Goal: Find specific page/section: Find specific page/section

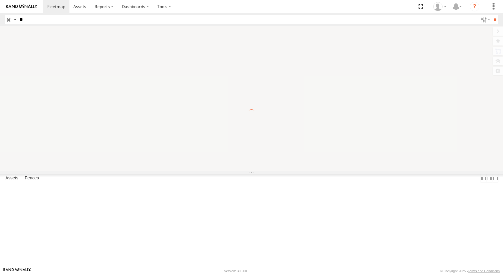
type input "*"
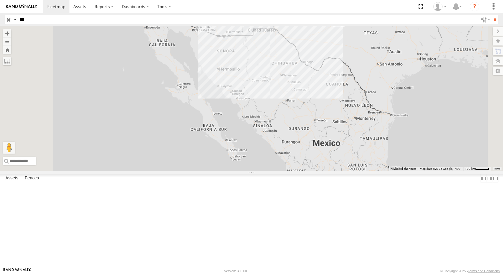
type input "***"
click at [491, 15] on input "**" at bounding box center [494, 19] width 7 height 9
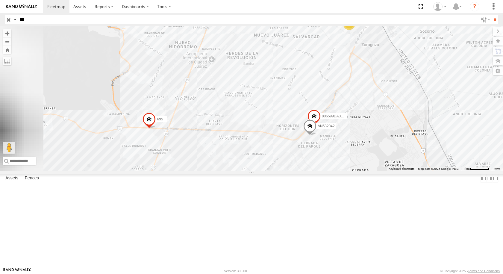
click at [0, 0] on div "599" at bounding box center [0, 0] width 0 height 0
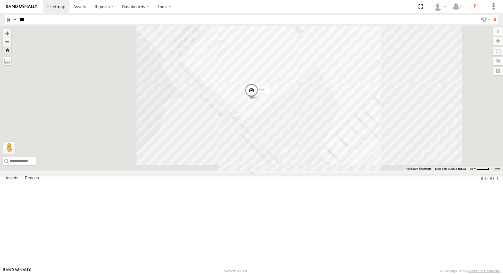
click at [258, 100] on span at bounding box center [251, 92] width 13 height 16
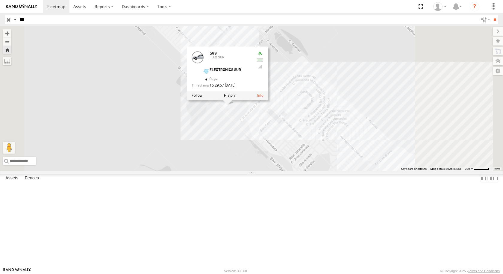
drag, startPoint x: 355, startPoint y: 147, endPoint x: 326, endPoint y: 158, distance: 30.5
click at [326, 158] on div "599 599 FLEX SUR FLEXTRONICS SUR 31.57338 , -106.40695 0 15:29:57 [DATE]" at bounding box center [251, 98] width 503 height 145
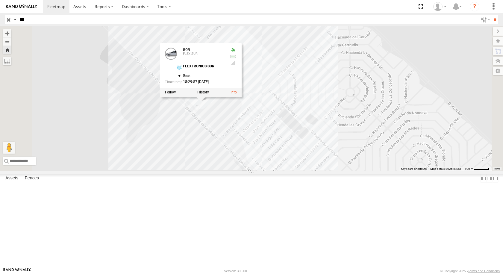
drag, startPoint x: 318, startPoint y: 165, endPoint x: 308, endPoint y: 172, distance: 11.8
click at [308, 171] on div "599 599 FLEX SUR FLEXTRONICS SUR 31.57338 , -106.40695 0 15:29:57 [DATE]" at bounding box center [251, 98] width 503 height 145
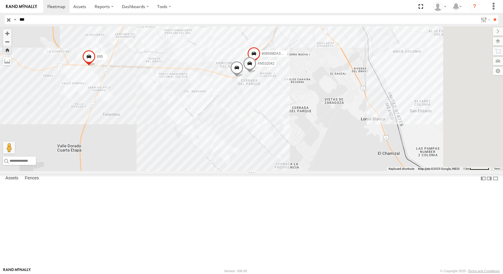
drag, startPoint x: 336, startPoint y: 183, endPoint x: 249, endPoint y: 192, distance: 87.1
click at [261, 171] on div "599 AN532042 806599DA380C 695" at bounding box center [251, 98] width 503 height 145
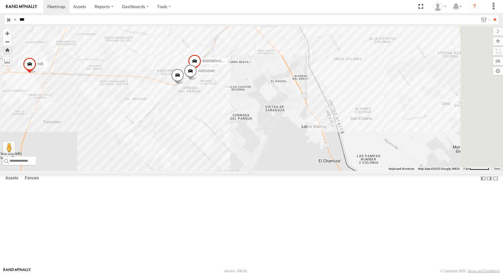
click at [0, 0] on div "FLEX SUR" at bounding box center [0, 0] width 0 height 0
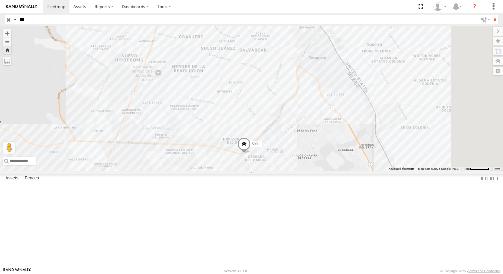
drag, startPoint x: 399, startPoint y: 162, endPoint x: 360, endPoint y: 156, distance: 39.2
click at [364, 163] on div "599" at bounding box center [251, 98] width 503 height 145
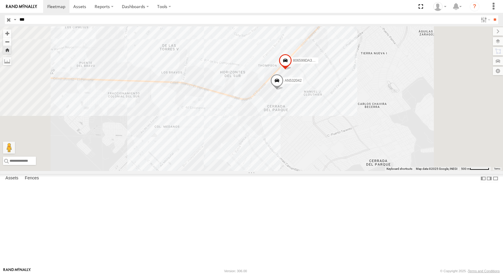
click at [0, 0] on div "FLEX SUR" at bounding box center [0, 0] width 0 height 0
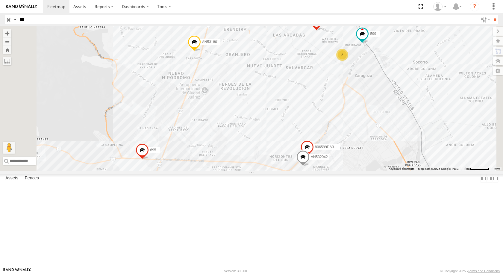
drag, startPoint x: 379, startPoint y: 78, endPoint x: 340, endPoint y: 108, distance: 49.5
click at [341, 107] on div "AN532042 599 806599DA380C AN531801 695 806599da55d4 2" at bounding box center [251, 98] width 503 height 145
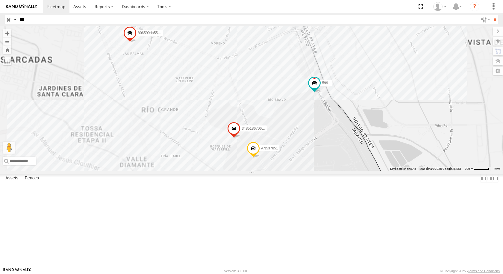
drag, startPoint x: 302, startPoint y: 146, endPoint x: 285, endPoint y: 145, distance: 17.7
click at [291, 148] on div "AN532042 599 806599DA380C AN531801 695 806599da55d4 3485186706C8 AN537851" at bounding box center [251, 98] width 503 height 145
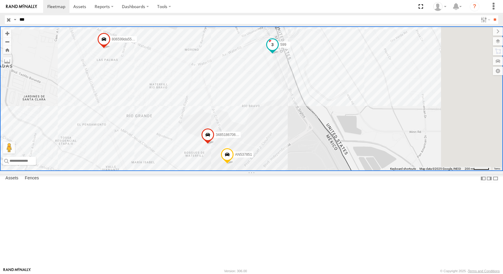
click at [279, 54] on span at bounding box center [272, 46] width 13 height 16
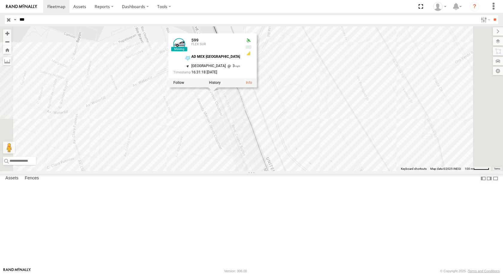
drag, startPoint x: 357, startPoint y: 114, endPoint x: 301, endPoint y: 149, distance: 66.5
click at [301, 149] on div "599 3485186706C8 AN537851 806599da55d4 599 FLEX SUR AD MEX [GEOGRAPHIC_DATA] 31…" at bounding box center [251, 98] width 503 height 145
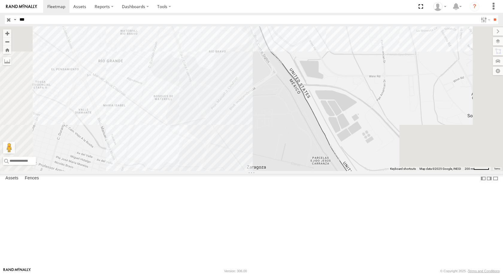
drag, startPoint x: 433, startPoint y: 79, endPoint x: 349, endPoint y: 150, distance: 110.4
click at [352, 150] on div "599 AN532042 806599DA380C AN531801 695 806599da55d4" at bounding box center [251, 98] width 503 height 145
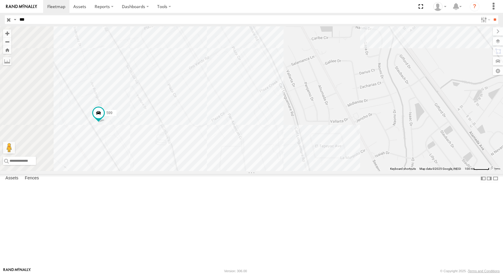
drag, startPoint x: 200, startPoint y: 189, endPoint x: 237, endPoint y: 187, distance: 37.8
click at [237, 171] on div "599 AN532042 806599DA380C AN531801 695 806599da55d4" at bounding box center [251, 98] width 503 height 145
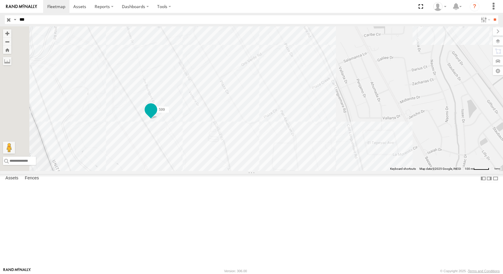
click at [156, 115] on span at bounding box center [150, 109] width 11 height 11
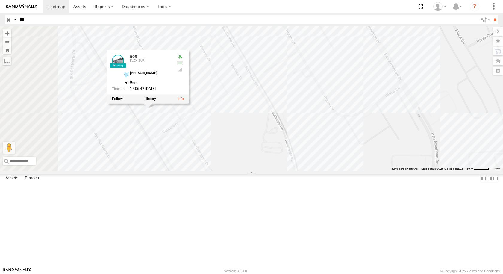
drag, startPoint x: 255, startPoint y: 179, endPoint x: 295, endPoint y: 181, distance: 39.9
click at [295, 171] on div "599 AN532042 806599DA380C AN531801 695 806599da55d4 599 FLEX SUR [PERSON_NAME] …" at bounding box center [251, 98] width 503 height 145
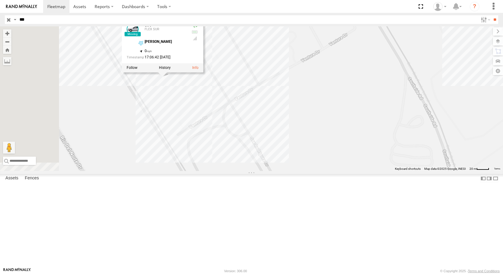
drag, startPoint x: 297, startPoint y: 192, endPoint x: 324, endPoint y: 191, distance: 27.6
click at [324, 171] on div "599 AN532042 806599DA380C AN531801 695 806599da55d4 599 FLEX SUR [PERSON_NAME] …" at bounding box center [251, 98] width 503 height 145
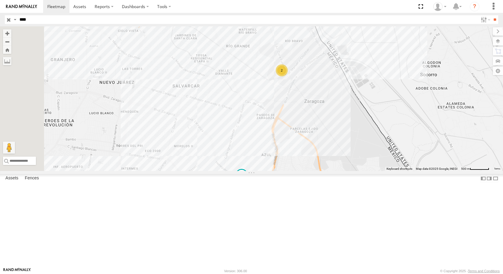
type input "****"
click at [491, 15] on input "**" at bounding box center [494, 19] width 7 height 9
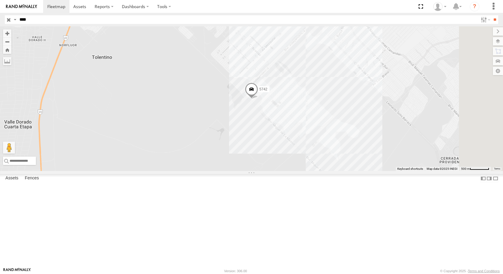
click at [0, 0] on div "5742 BASE 7" at bounding box center [0, 0] width 0 height 0
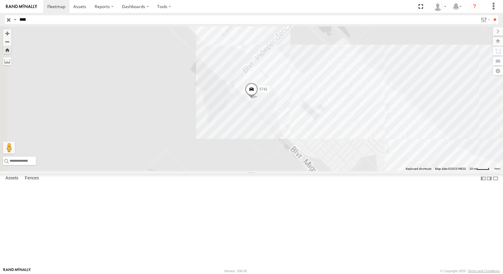
click at [258, 98] on span at bounding box center [251, 90] width 13 height 16
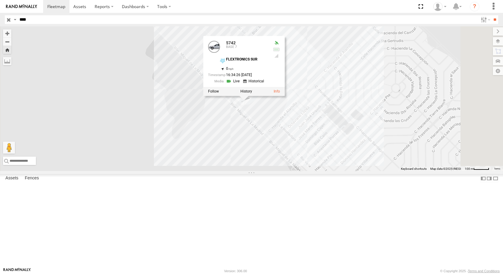
drag, startPoint x: 366, startPoint y: 141, endPoint x: 346, endPoint y: 169, distance: 33.7
click at [346, 169] on div "5742 5742 BASE 7 FLEXTRONICS SUR 31.57317 , -106.40711 0 16:34:26 08/26/2025" at bounding box center [251, 98] width 503 height 145
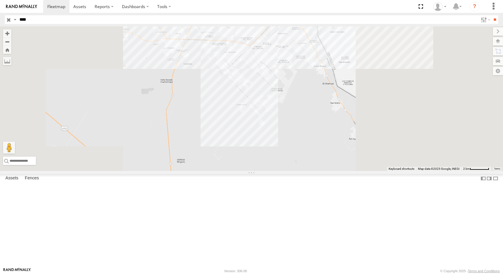
drag, startPoint x: 347, startPoint y: 85, endPoint x: 310, endPoint y: 124, distance: 53.8
click at [311, 123] on div at bounding box center [251, 98] width 503 height 145
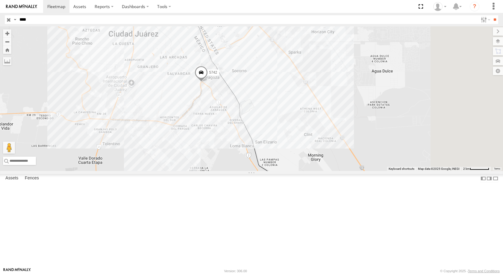
drag, startPoint x: 316, startPoint y: 113, endPoint x: 291, endPoint y: 140, distance: 36.8
click at [291, 140] on div "5742" at bounding box center [251, 98] width 503 height 145
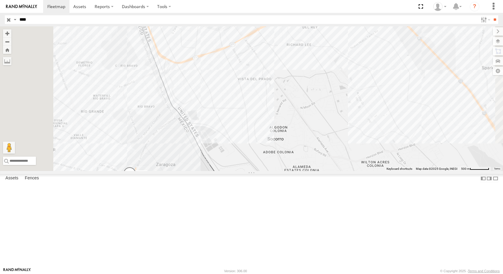
drag, startPoint x: 270, startPoint y: 185, endPoint x: 341, endPoint y: 181, distance: 71.0
click at [334, 171] on div "5742" at bounding box center [251, 98] width 503 height 145
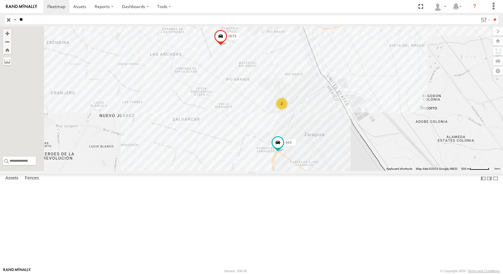
type input "*"
type input "****"
click at [491, 15] on input "**" at bounding box center [494, 19] width 7 height 9
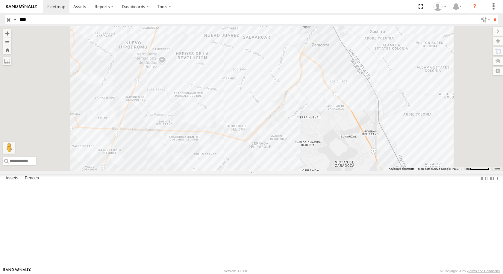
click at [0, 0] on div "8806" at bounding box center [0, 0] width 0 height 0
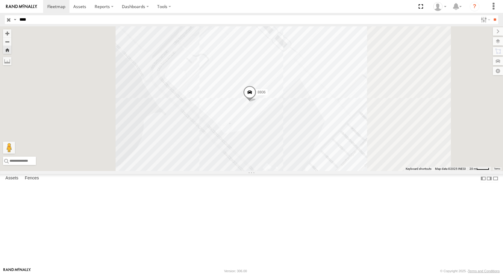
click at [256, 101] on span at bounding box center [249, 93] width 13 height 16
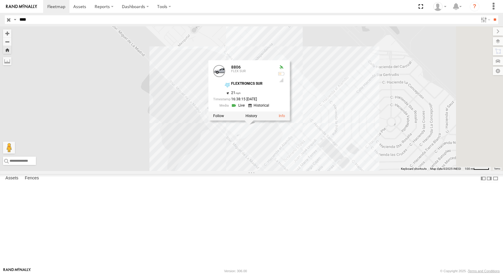
drag, startPoint x: 372, startPoint y: 186, endPoint x: 352, endPoint y: 193, distance: 20.7
click at [352, 171] on div "8806 8806 FLEX SUR FLEXTRONICS SUR 31.57375 , -106.40643 21 16:38:15 08/26/2025" at bounding box center [251, 98] width 503 height 145
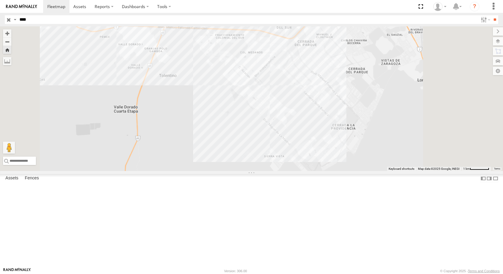
drag, startPoint x: 378, startPoint y: 107, endPoint x: 309, endPoint y: 151, distance: 82.1
click at [311, 150] on div at bounding box center [251, 98] width 503 height 145
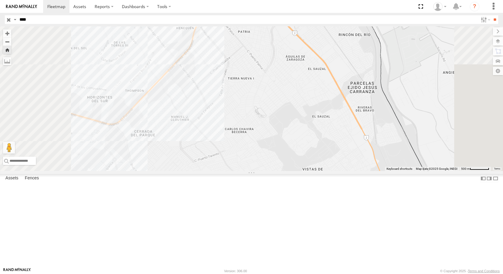
drag, startPoint x: 313, startPoint y: 94, endPoint x: 286, endPoint y: 170, distance: 81.0
click at [286, 170] on div "8806" at bounding box center [251, 98] width 503 height 145
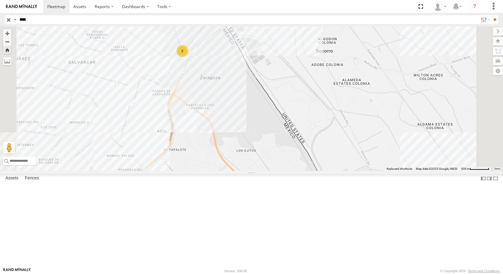
click at [0, 0] on div "8806" at bounding box center [0, 0] width 0 height 0
